Goal: Transaction & Acquisition: Book appointment/travel/reservation

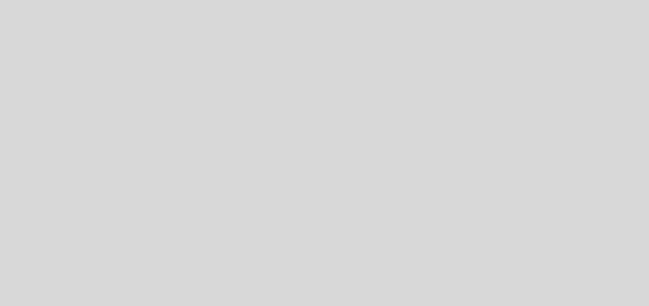
select select "es"
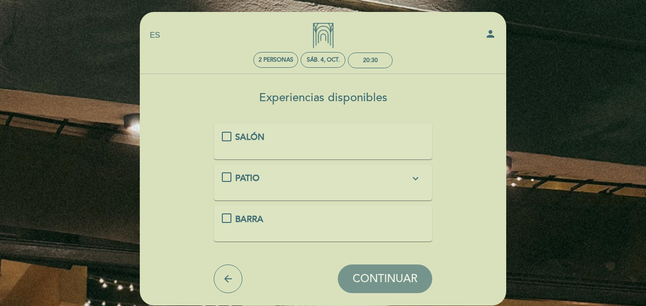
click at [226, 136] on div "SALÓN" at bounding box center [323, 137] width 203 height 12
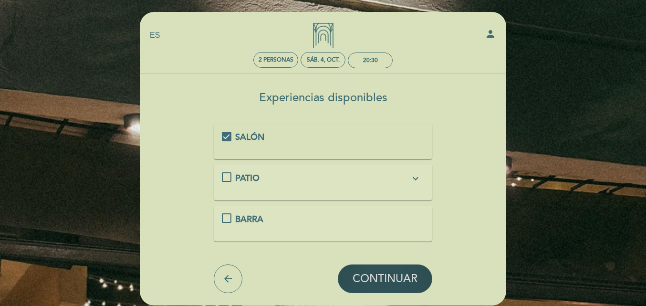
click at [373, 274] on span "CONTINUAR" at bounding box center [385, 278] width 65 height 13
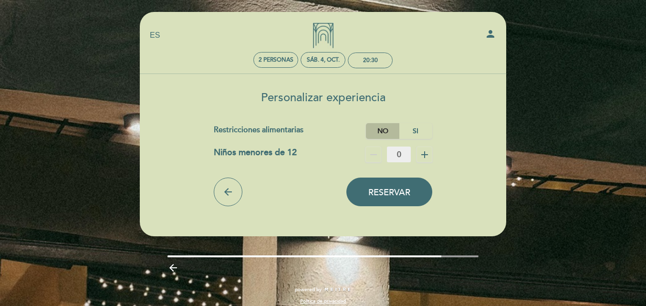
click at [380, 130] on label "No" at bounding box center [382, 131] width 33 height 16
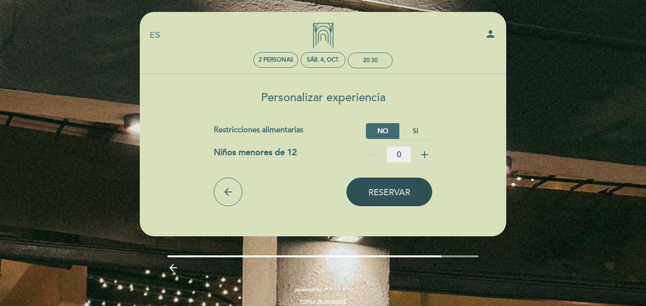
click at [382, 192] on span "Reservar" at bounding box center [390, 192] width 42 height 11
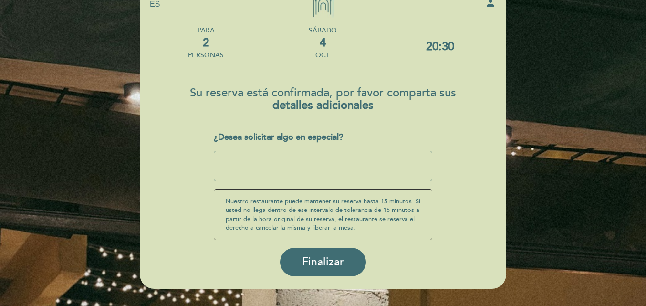
scroll to position [48, 0]
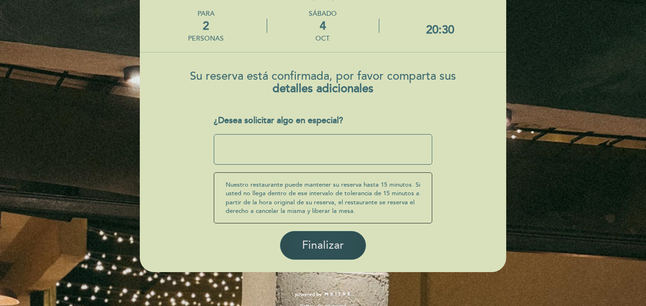
click at [310, 243] on span "Finalizar" at bounding box center [323, 245] width 42 height 13
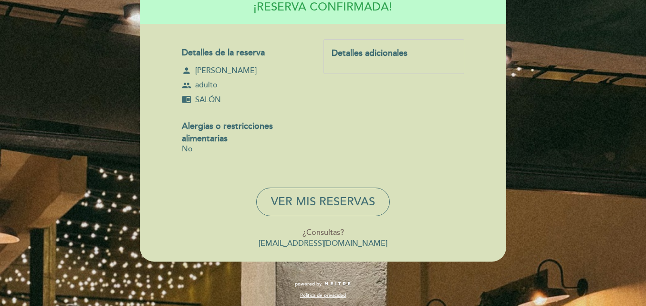
scroll to position [112, 0]
